Goal: Find specific page/section: Find specific page/section

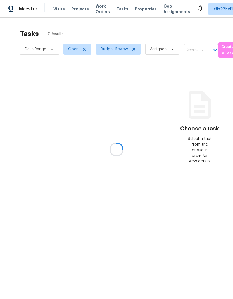
click at [138, 8] on div at bounding box center [116, 149] width 233 height 299
click at [140, 10] on span "Properties" at bounding box center [146, 9] width 22 height 6
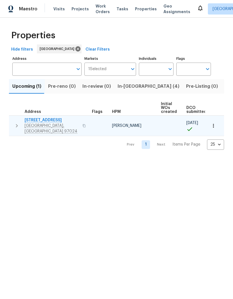
click at [215, 123] on icon "button" at bounding box center [214, 126] width 6 height 6
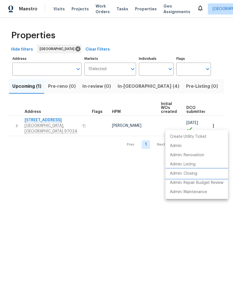
click at [195, 173] on p "Admin: Closing" at bounding box center [183, 174] width 27 height 6
